Goal: Find specific page/section: Find specific page/section

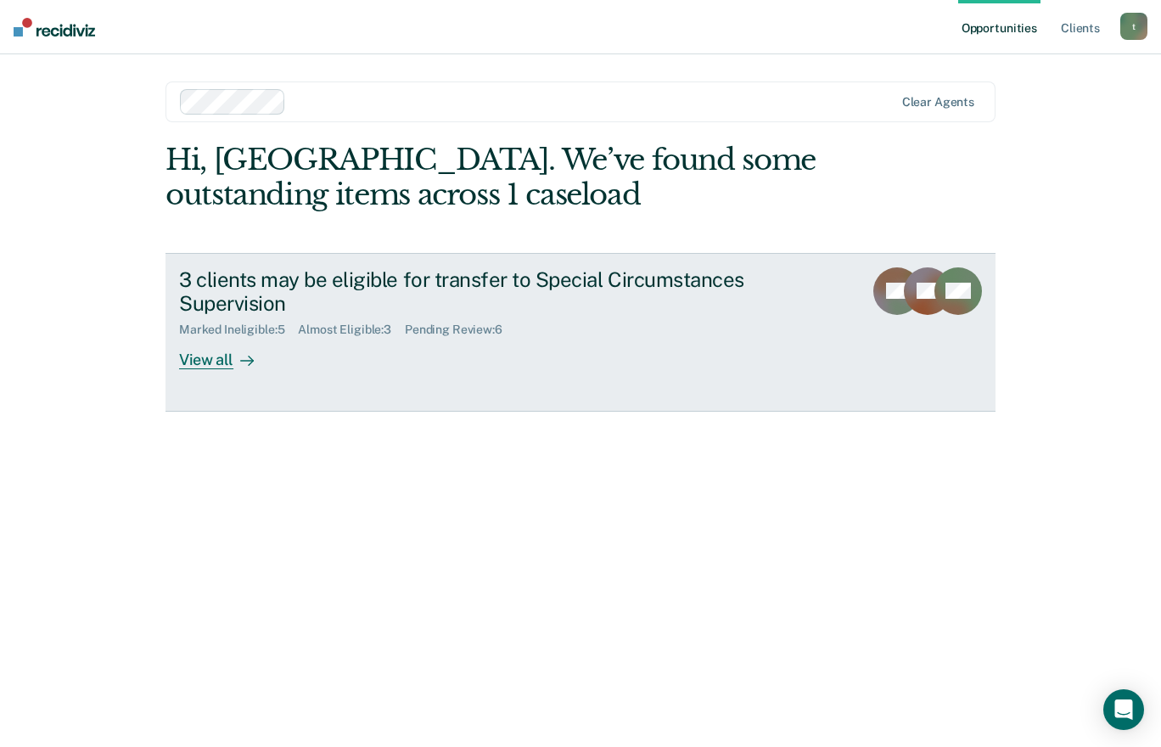
click at [212, 359] on div "View all" at bounding box center [226, 353] width 95 height 33
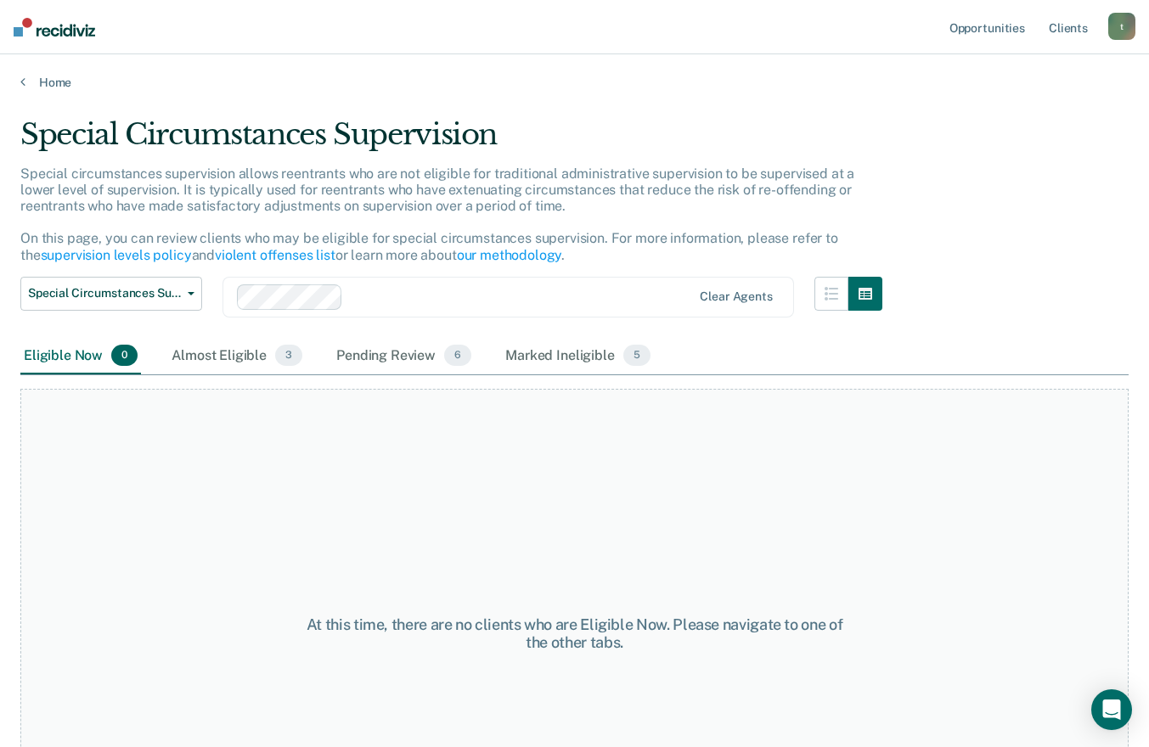
click at [924, 527] on div "At this time, there are no clients who are Eligible Now. Please navigate to one…" at bounding box center [574, 633] width 1108 height 489
click at [554, 349] on div "Marked Ineligible 5" at bounding box center [578, 356] width 152 height 37
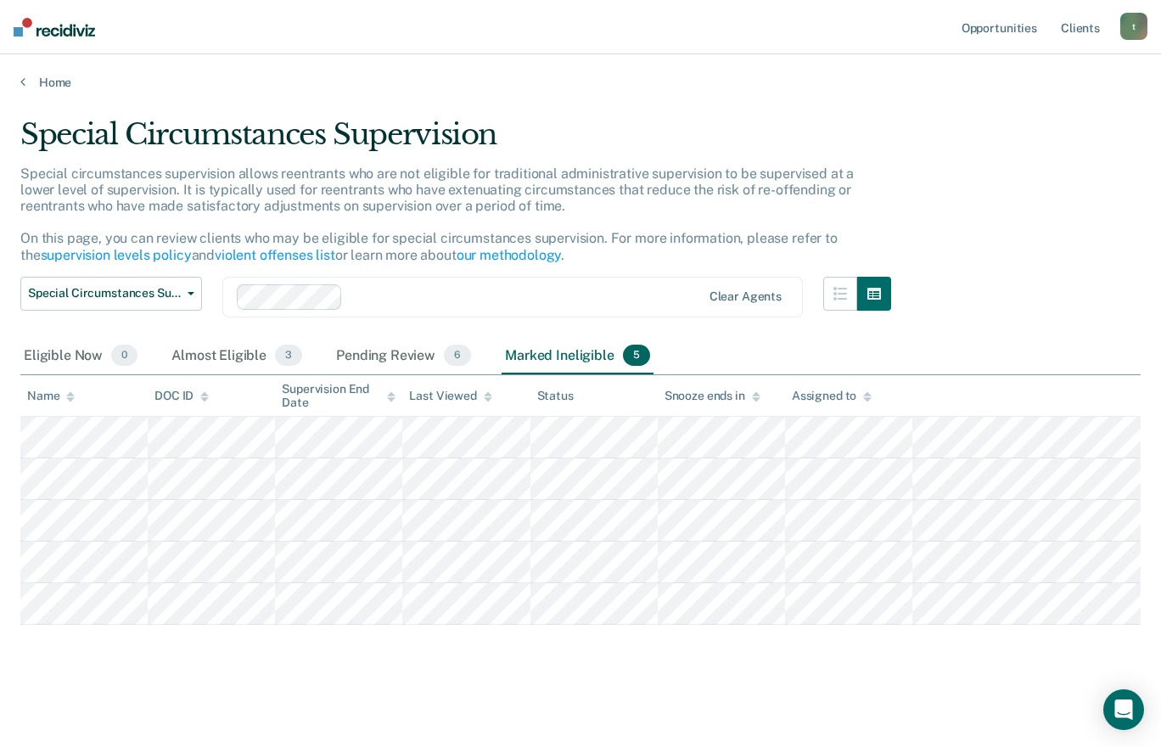
click at [588, 674] on div "Special Circumstances Supervision Special circumstances supervision allows reen…" at bounding box center [580, 395] width 1121 height 557
click at [351, 358] on div "Pending Review 6" at bounding box center [404, 356] width 142 height 37
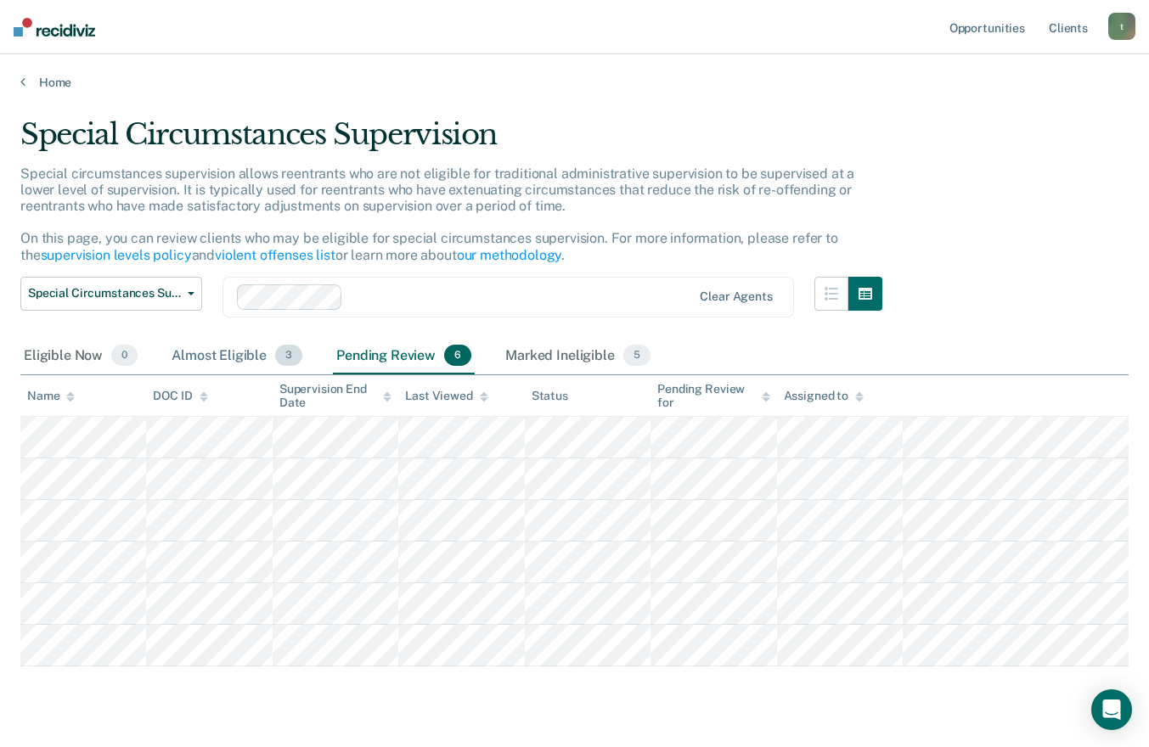
click at [204, 356] on div "Almost Eligible 3" at bounding box center [237, 356] width 138 height 37
